Goal: Information Seeking & Learning: Learn about a topic

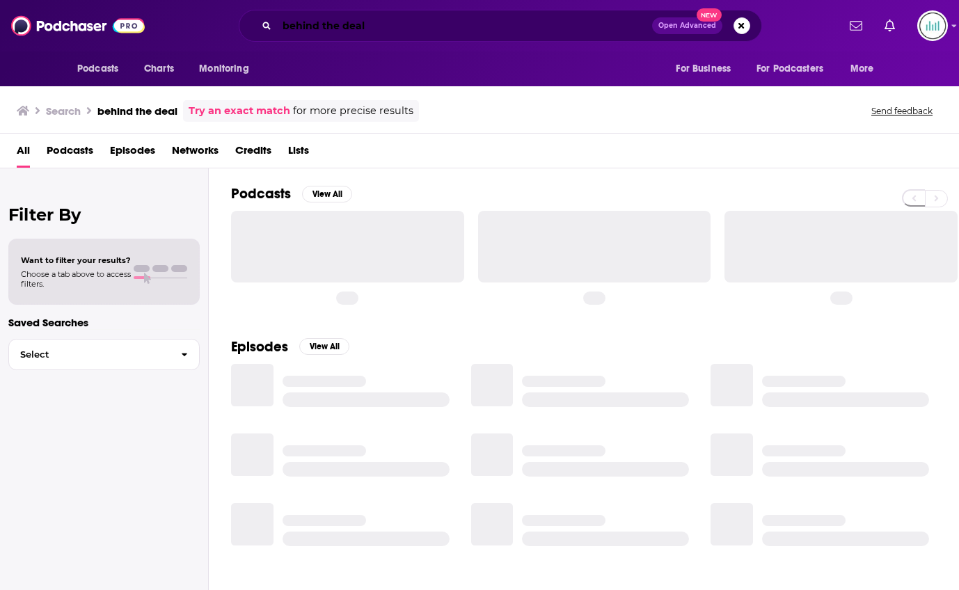
click at [521, 31] on input "behind the deal" at bounding box center [464, 26] width 375 height 22
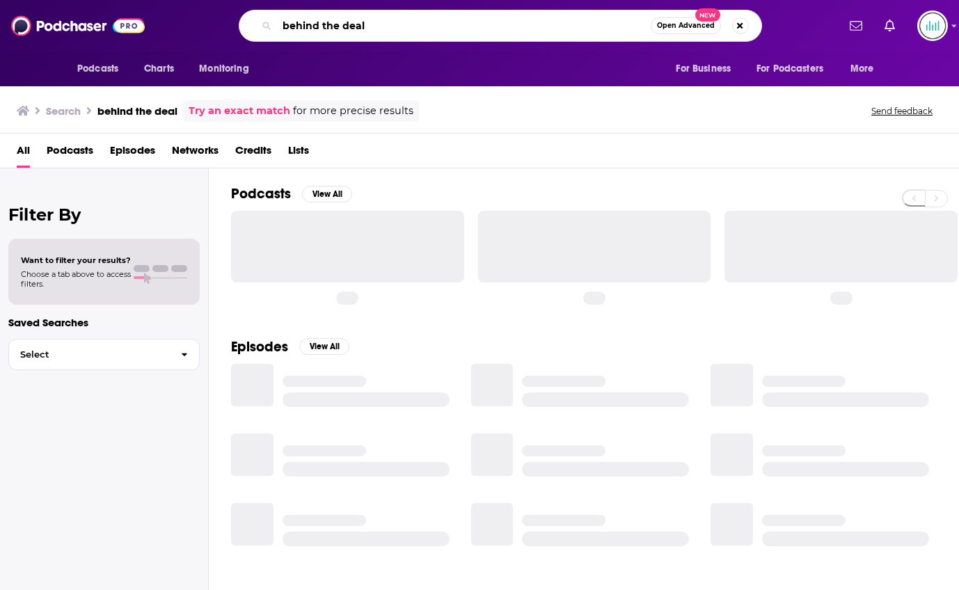
click at [521, 31] on input "behind the deal" at bounding box center [464, 26] width 374 height 22
type input "graveyard tales"
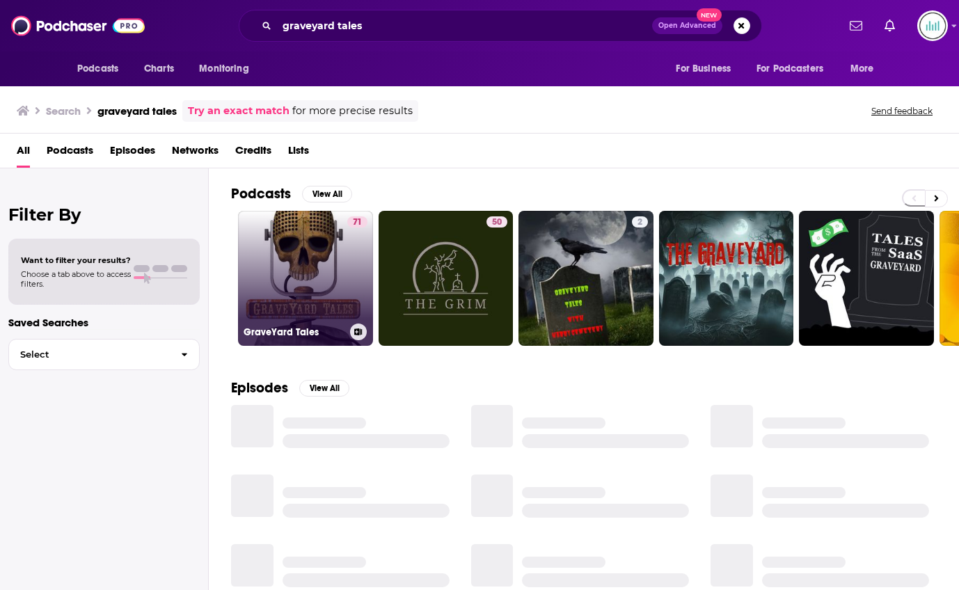
click at [308, 253] on link "71 GraveYard Tales" at bounding box center [305, 278] width 135 height 135
